Goal: Information Seeking & Learning: Find specific fact

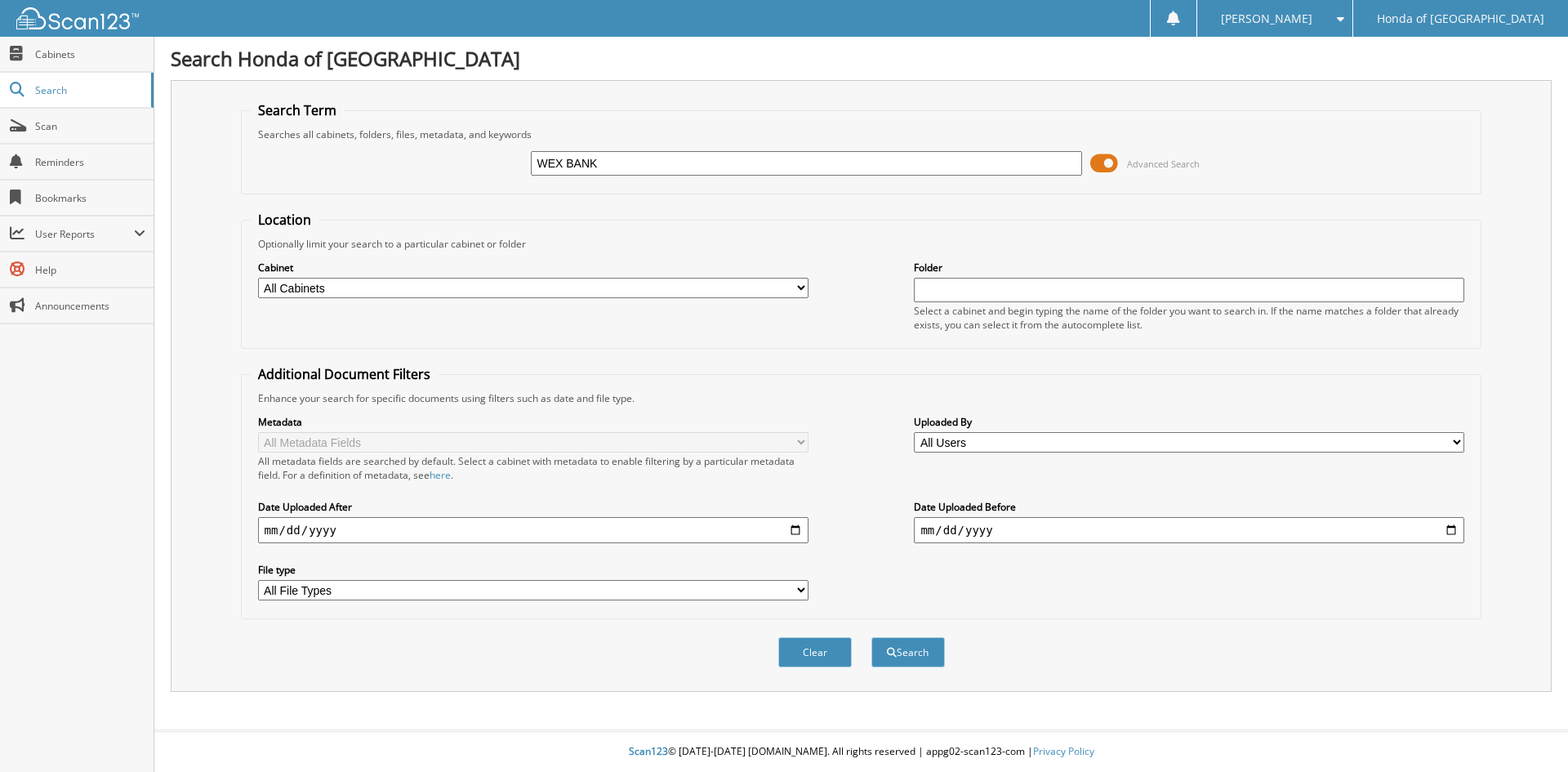
type input "WEX BANK"
click at [871, 638] on button "Search" at bounding box center [908, 652] width 73 height 30
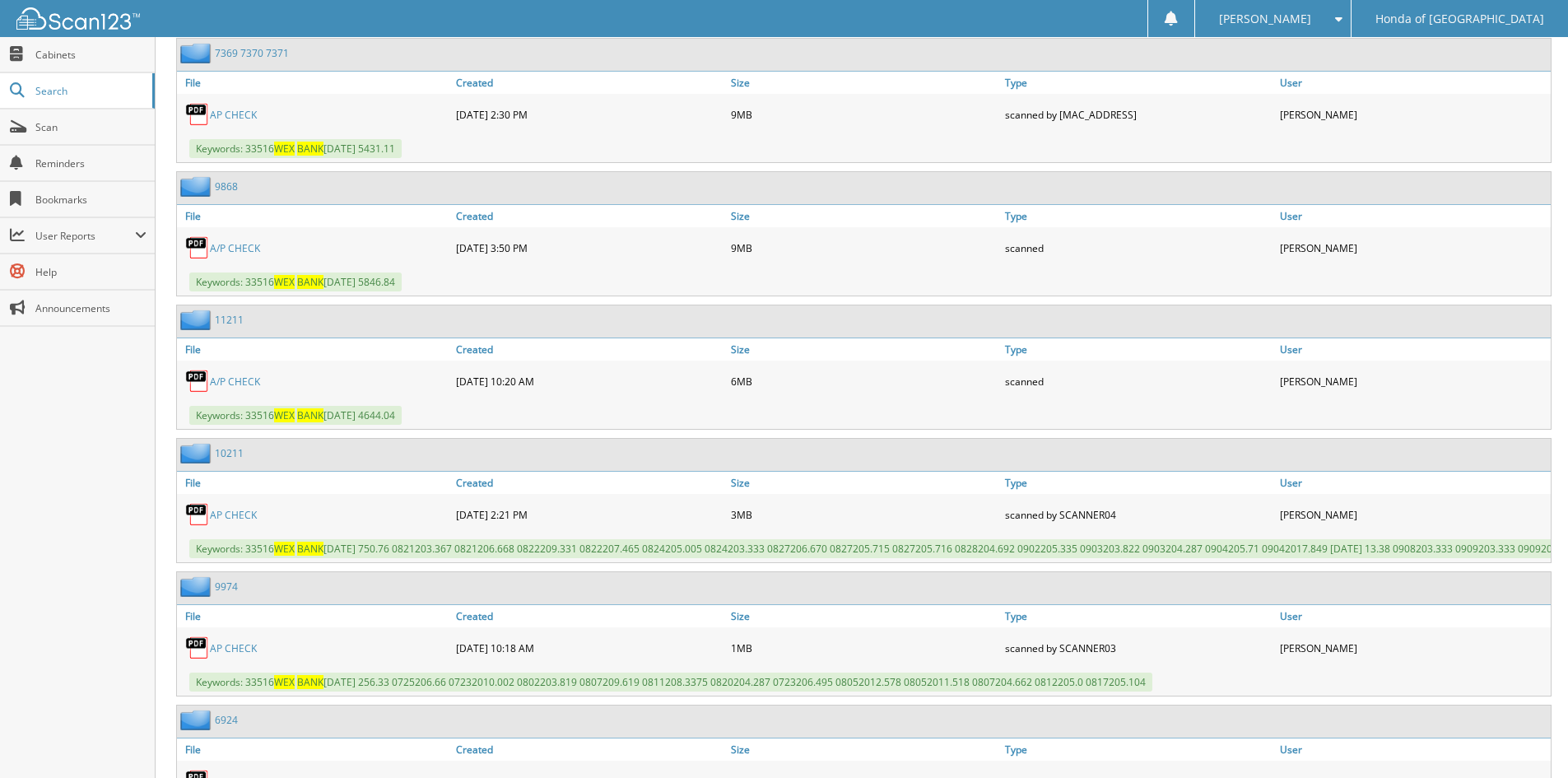
scroll to position [4693, 0]
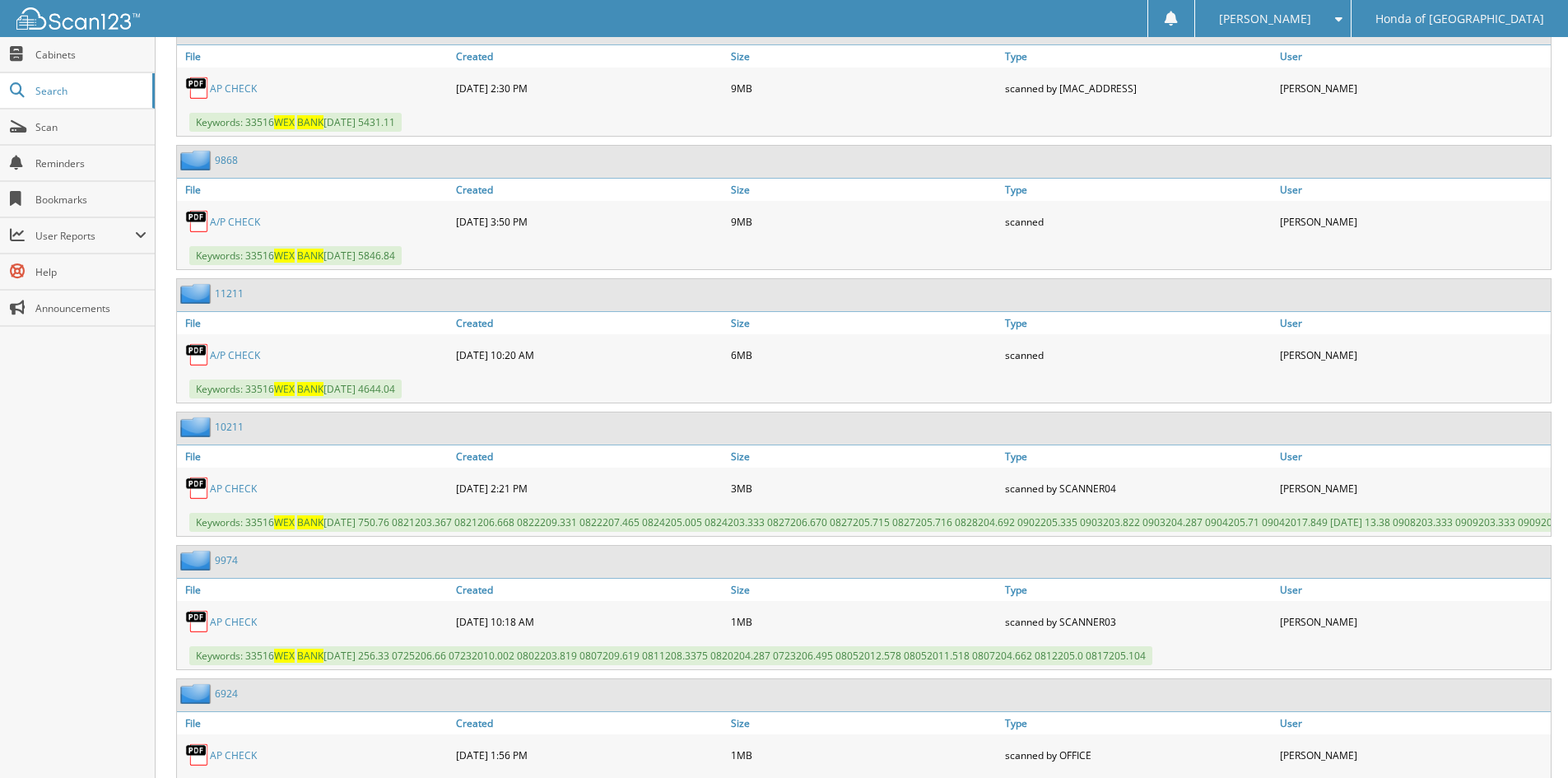
click at [265, 371] on div "A/P CHECK" at bounding box center [314, 355] width 275 height 33
click at [250, 362] on link "A/P CHECK" at bounding box center [235, 355] width 50 height 14
click at [77, 124] on span "Scan" at bounding box center [90, 126] width 112 height 14
